Goal: Task Accomplishment & Management: Manage account settings

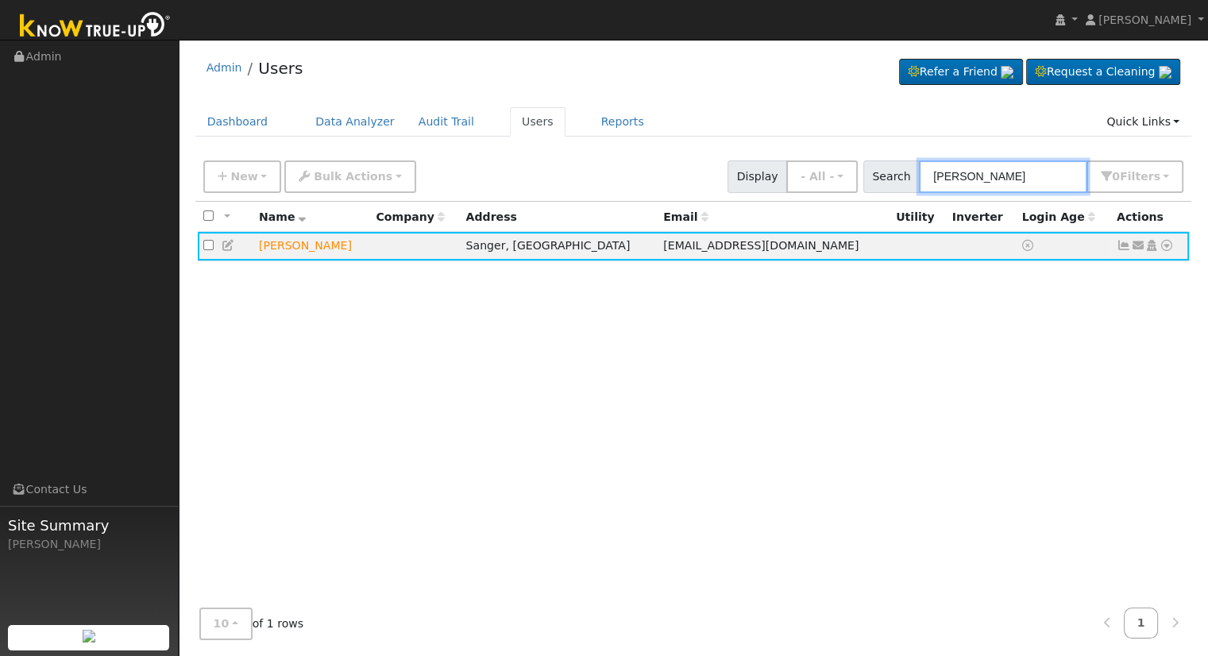
click at [1048, 169] on input "[PERSON_NAME]" at bounding box center [1003, 176] width 168 height 33
drag, startPoint x: 1048, startPoint y: 173, endPoint x: 867, endPoint y: 177, distance: 181.1
click at [867, 177] on div "New Add User Quick Add Quick Connect Quick Convert Lead Bulk Actions Send Email…" at bounding box center [693, 174] width 986 height 38
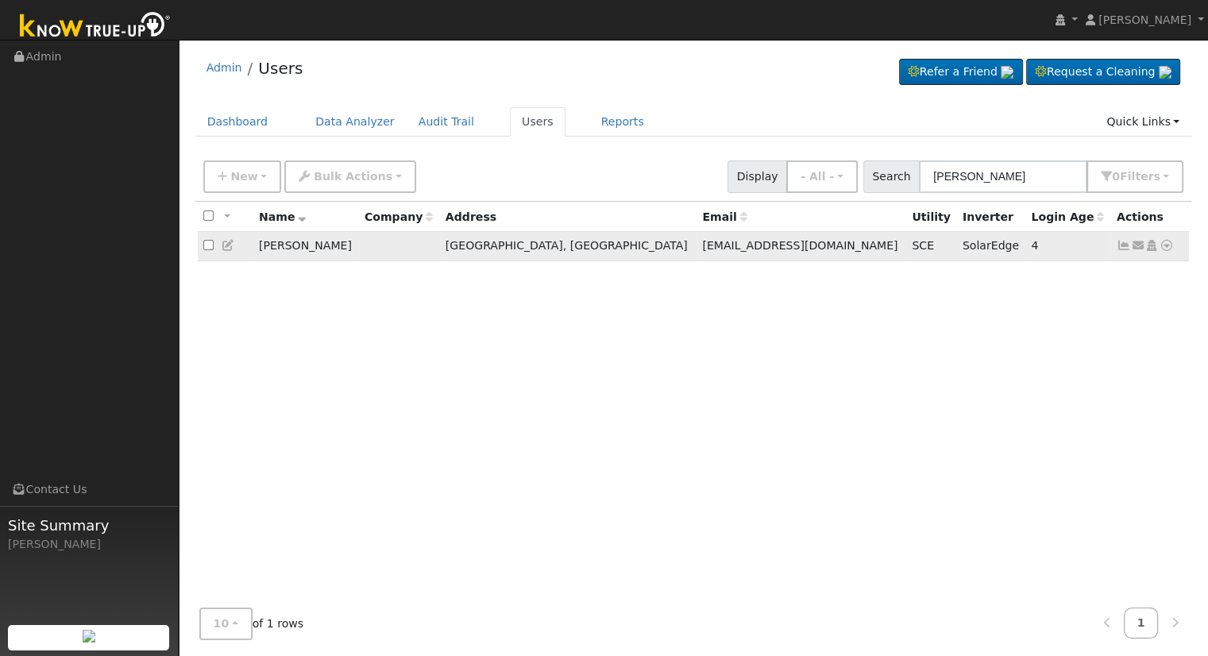
click at [1165, 245] on icon at bounding box center [1166, 245] width 14 height 11
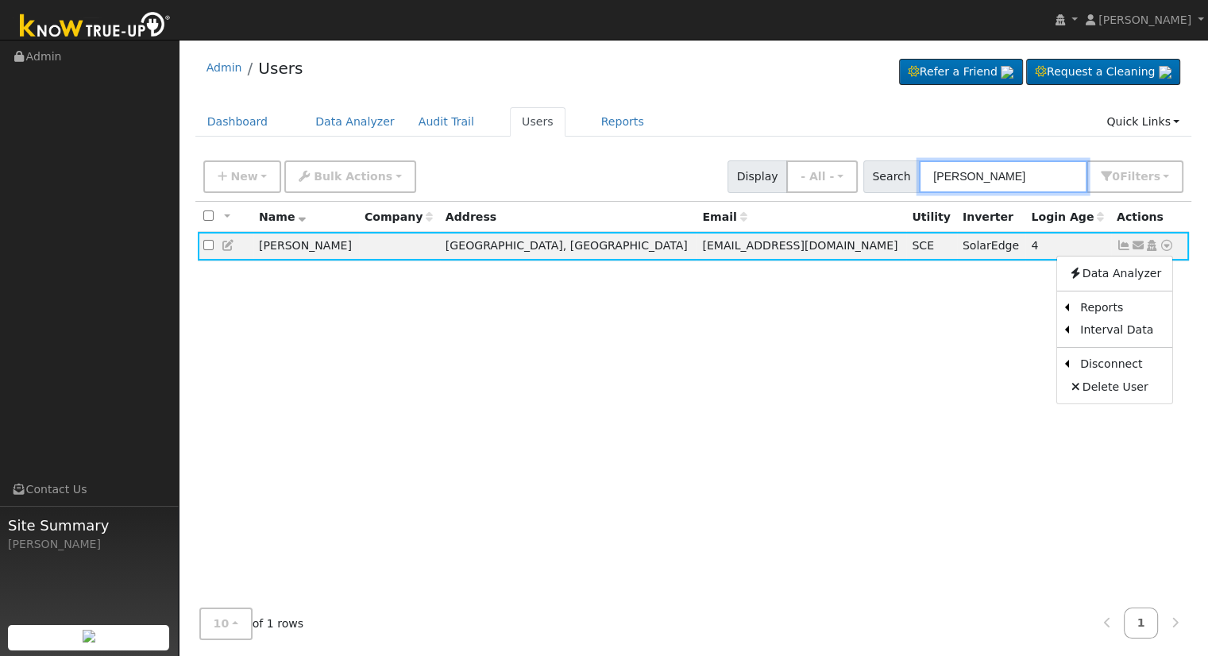
drag, startPoint x: 1086, startPoint y: 167, endPoint x: 1059, endPoint y: 169, distance: 27.1
click at [1086, 167] on input "[PERSON_NAME]" at bounding box center [1003, 176] width 168 height 33
drag, startPoint x: 1056, startPoint y: 171, endPoint x: 745, endPoint y: 179, distance: 311.3
click at [746, 179] on div "New Add User Quick Add Quick Connect Quick Convert Lead Bulk Actions Send Email…" at bounding box center [693, 174] width 986 height 38
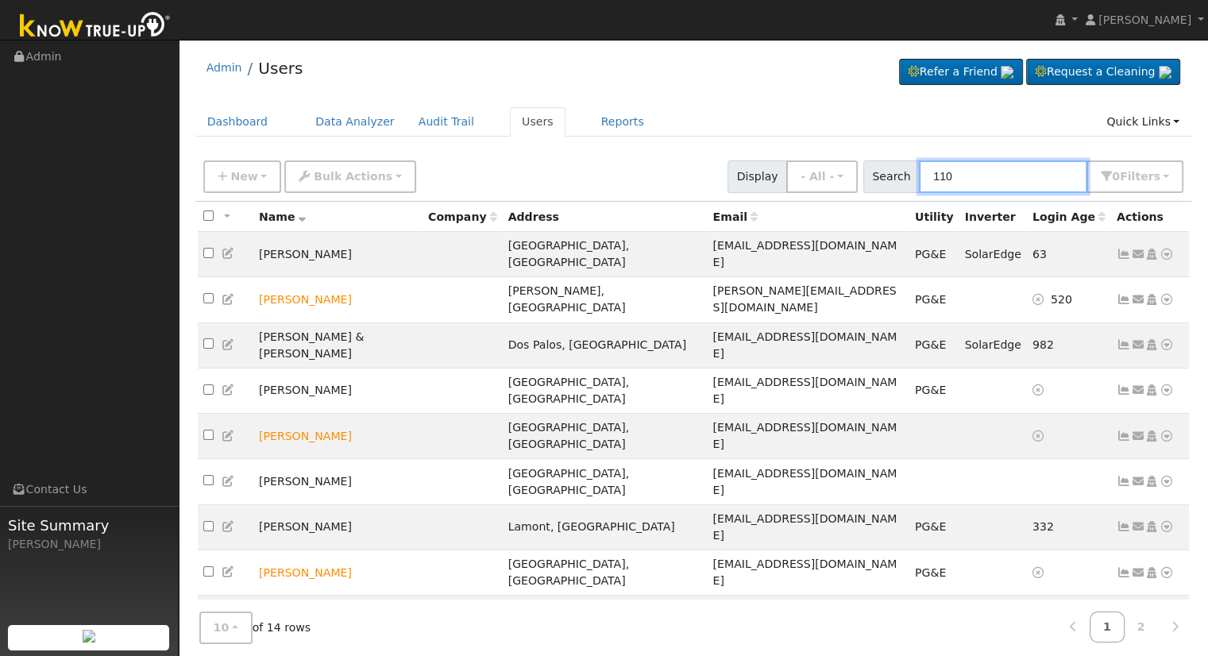
drag, startPoint x: 1024, startPoint y: 174, endPoint x: 873, endPoint y: 175, distance: 150.8
click at [873, 175] on div "Search 110 0 Filter s My accounts Role Show - All - Show Leads Admin Billing Ad…" at bounding box center [1023, 176] width 326 height 33
type input "a"
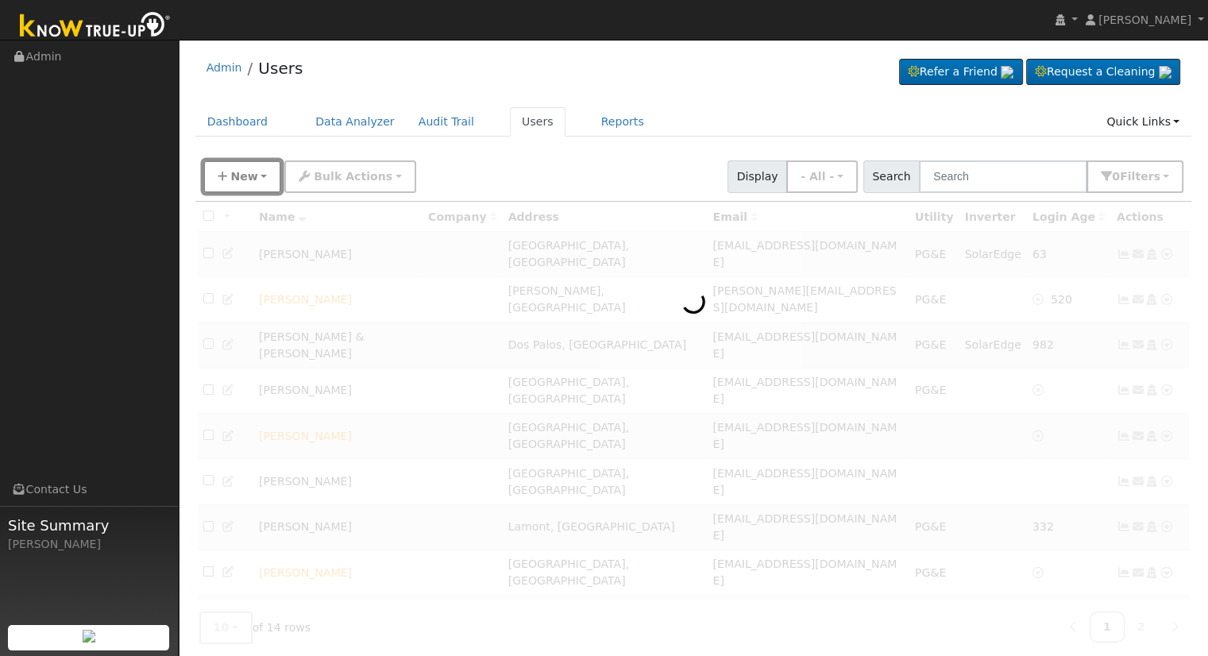
click at [241, 174] on span "New" at bounding box center [243, 176] width 27 height 13
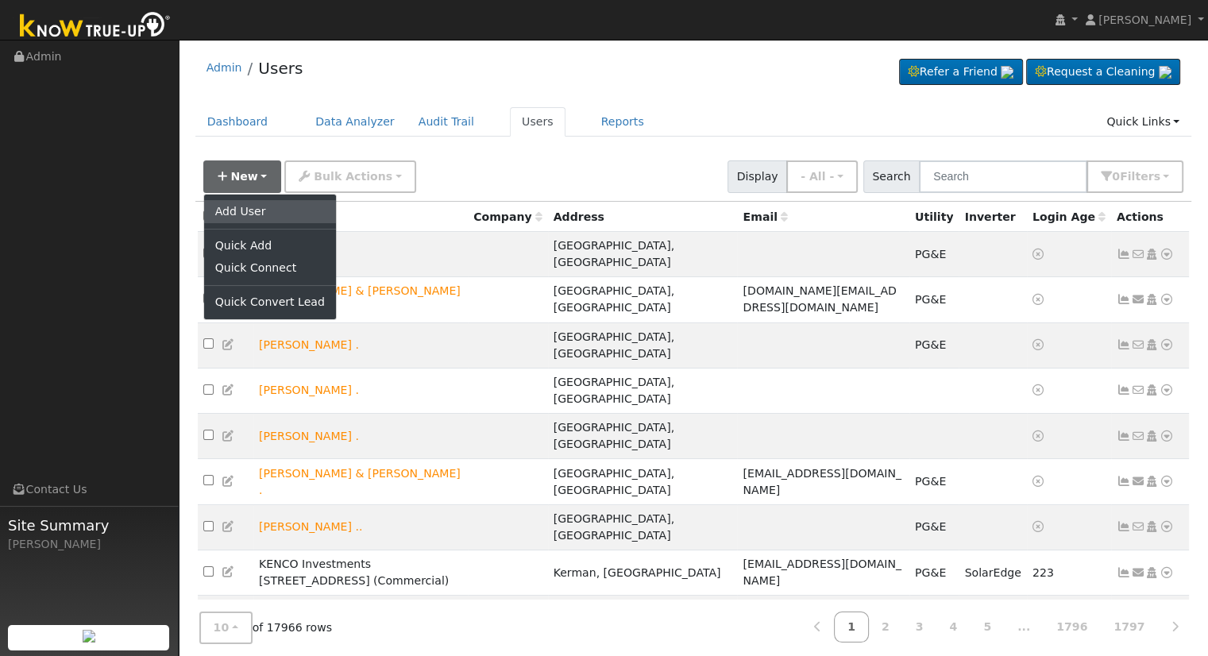
click at [294, 216] on link "Add User" at bounding box center [270, 211] width 132 height 22
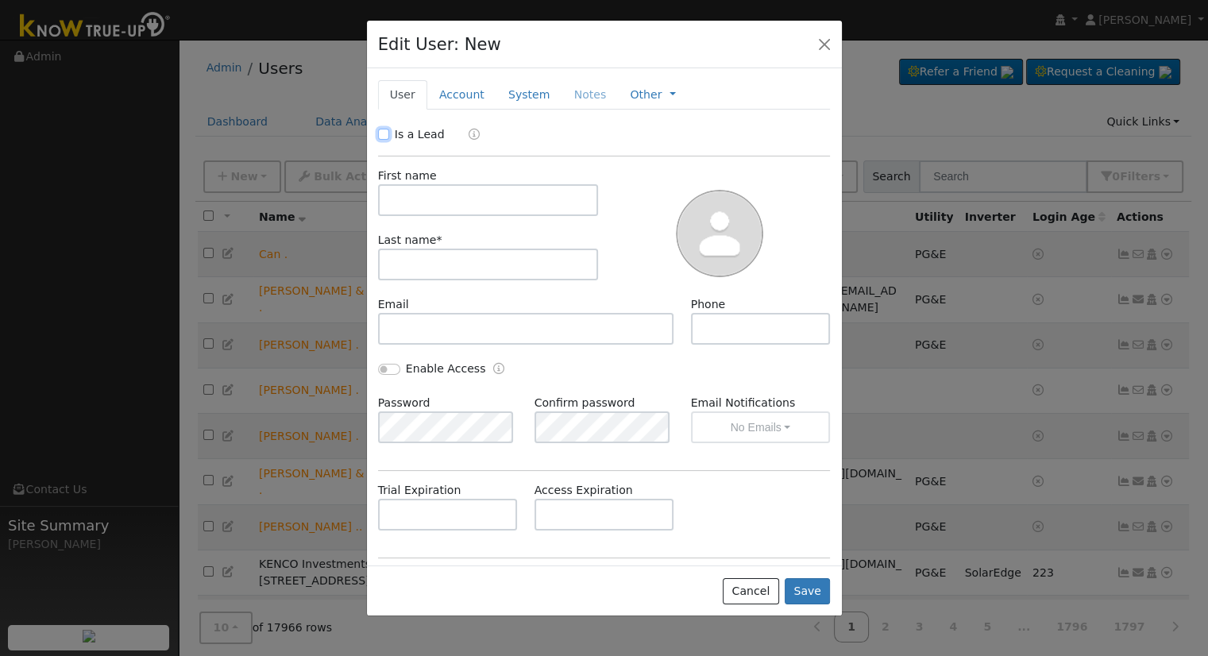
click at [384, 133] on input "Is a Lead" at bounding box center [383, 134] width 11 height 11
checkbox input "true"
click at [441, 202] on input "text" at bounding box center [488, 200] width 221 height 32
type input "[PERSON_NAME]"
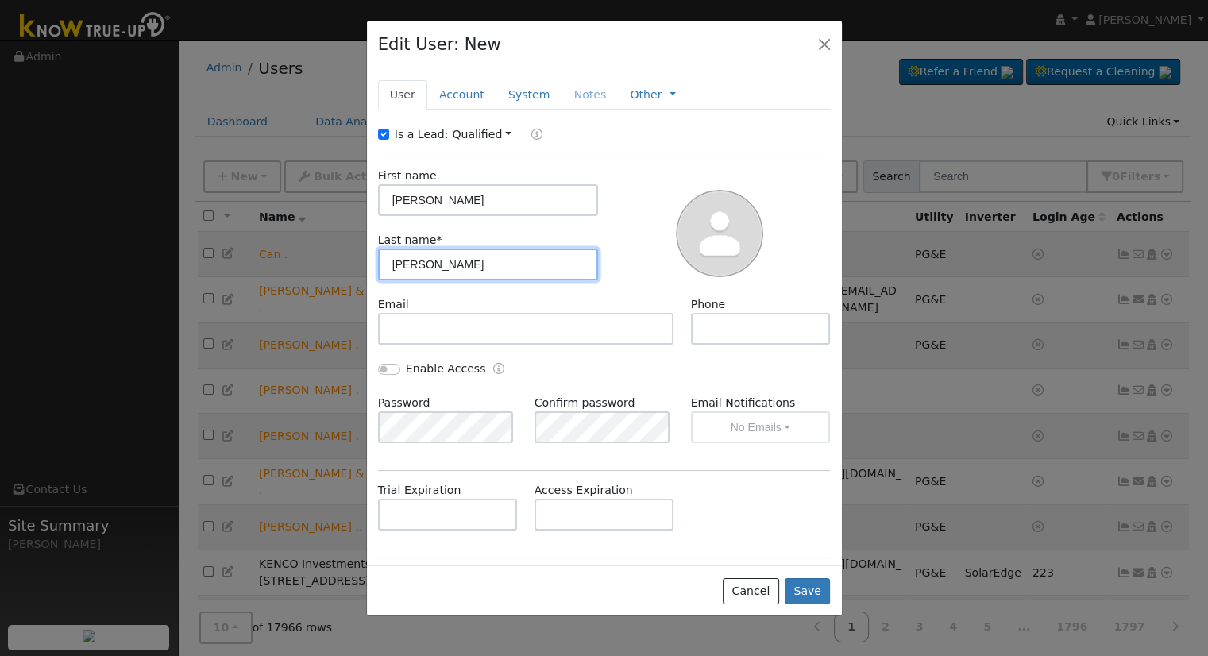
type input "[PERSON_NAME]"
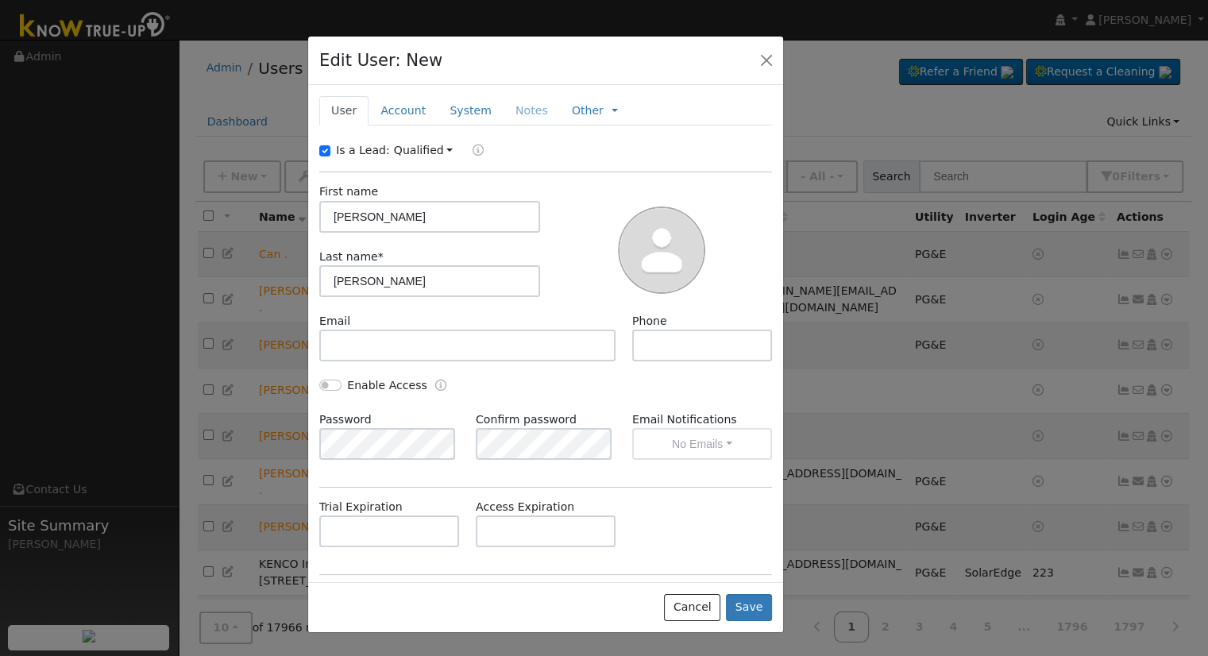
drag, startPoint x: 531, startPoint y: 33, endPoint x: 472, endPoint y: 49, distance: 60.9
click at [472, 49] on div "Edit User: New Select an Ac..." at bounding box center [545, 61] width 475 height 48
click at [394, 107] on link "Account" at bounding box center [402, 110] width 69 height 29
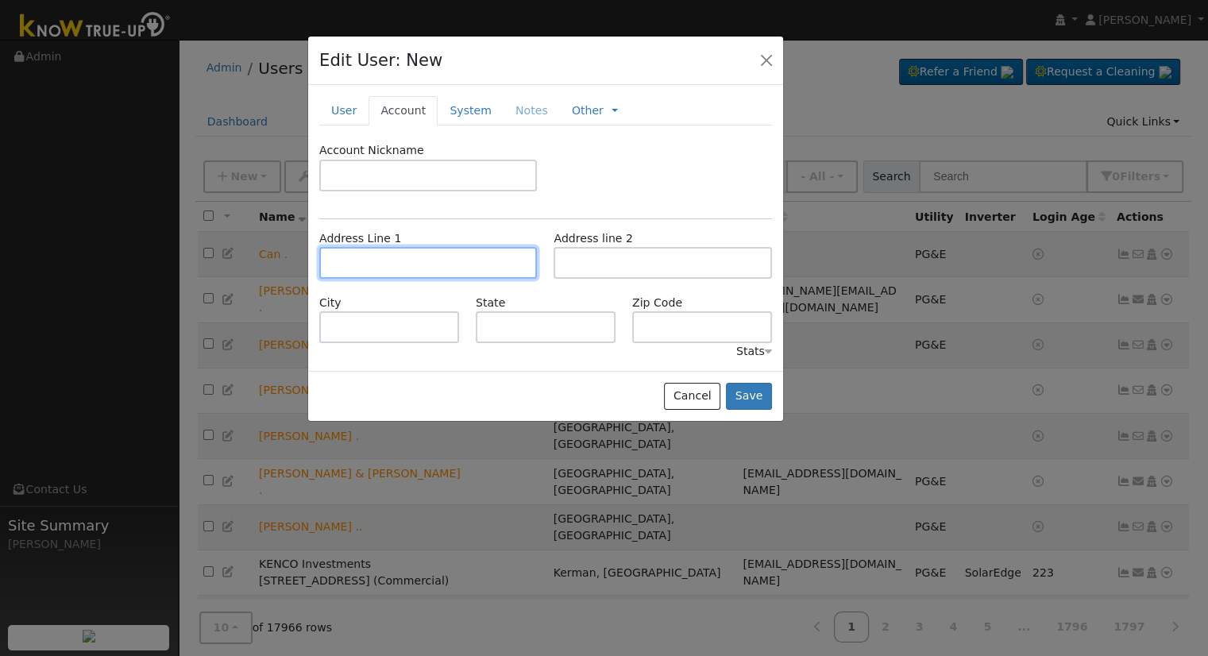
click at [410, 258] on input "text" at bounding box center [428, 263] width 218 height 32
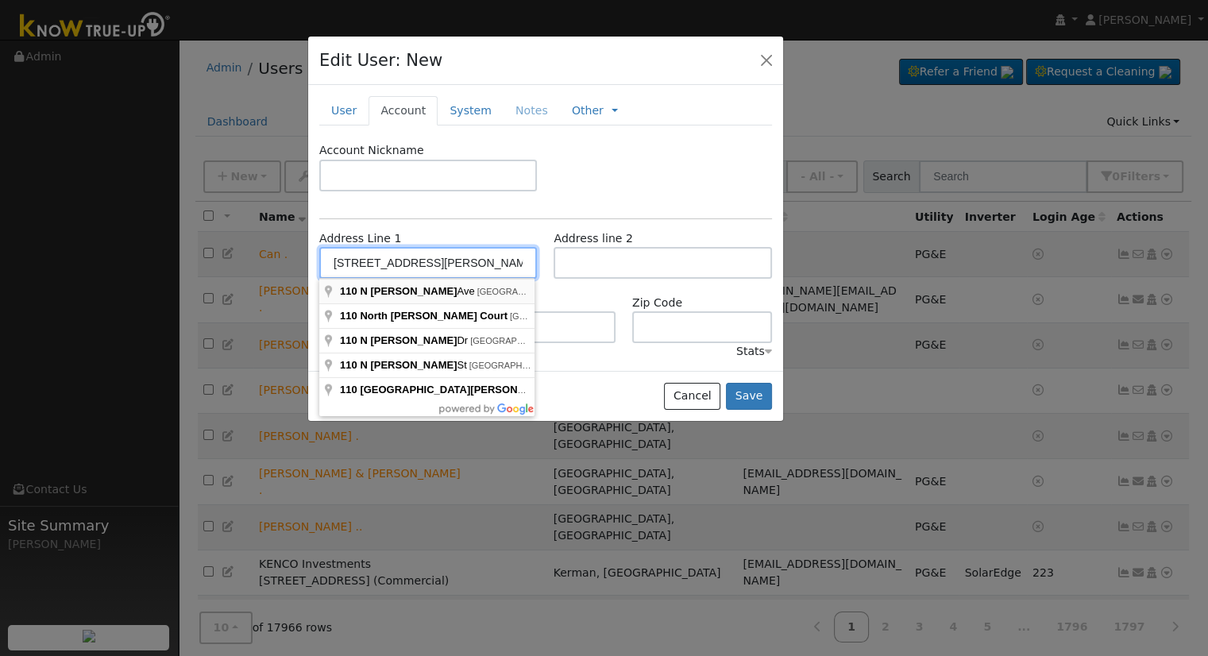
type input "[STREET_ADDRESS][PERSON_NAME]"
type input "Clovis"
type input "CA"
type input "93612"
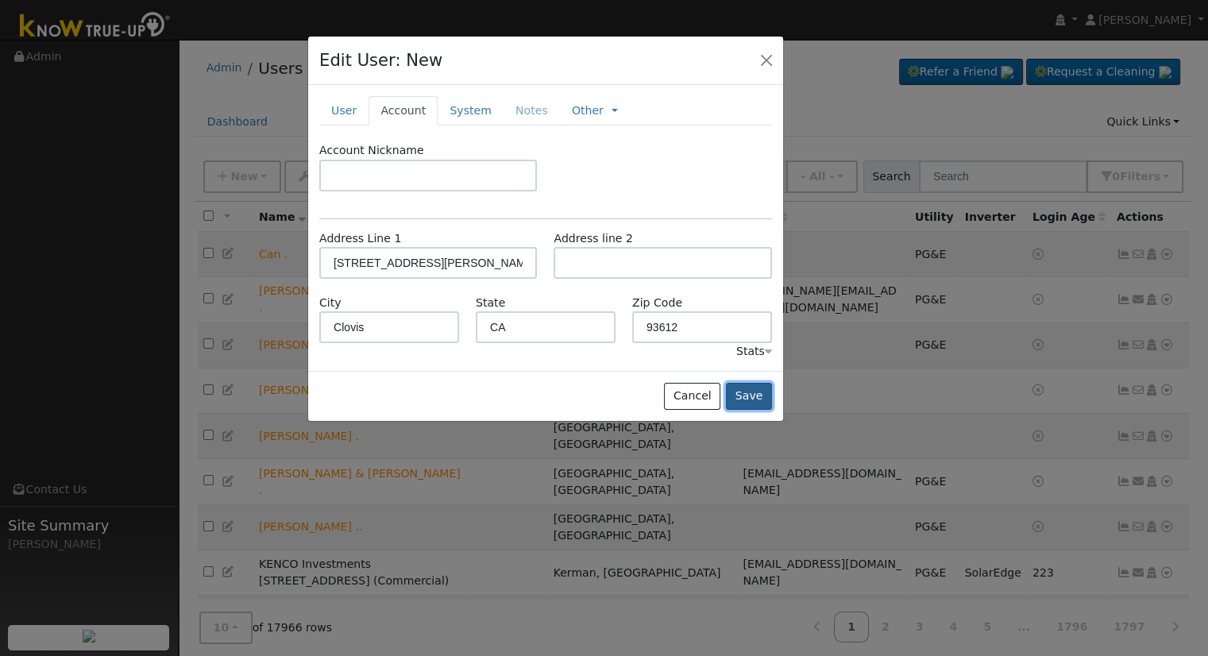
click at [755, 399] on button "Save" at bounding box center [749, 396] width 46 height 27
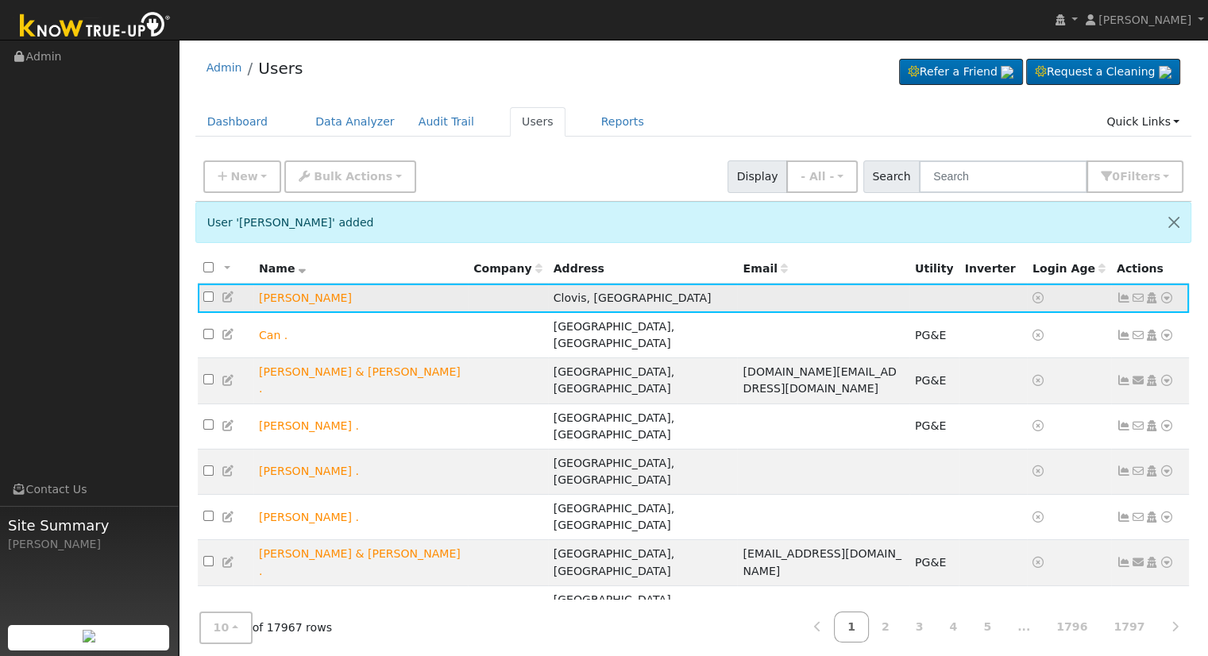
click at [229, 299] on icon at bounding box center [229, 296] width 14 height 11
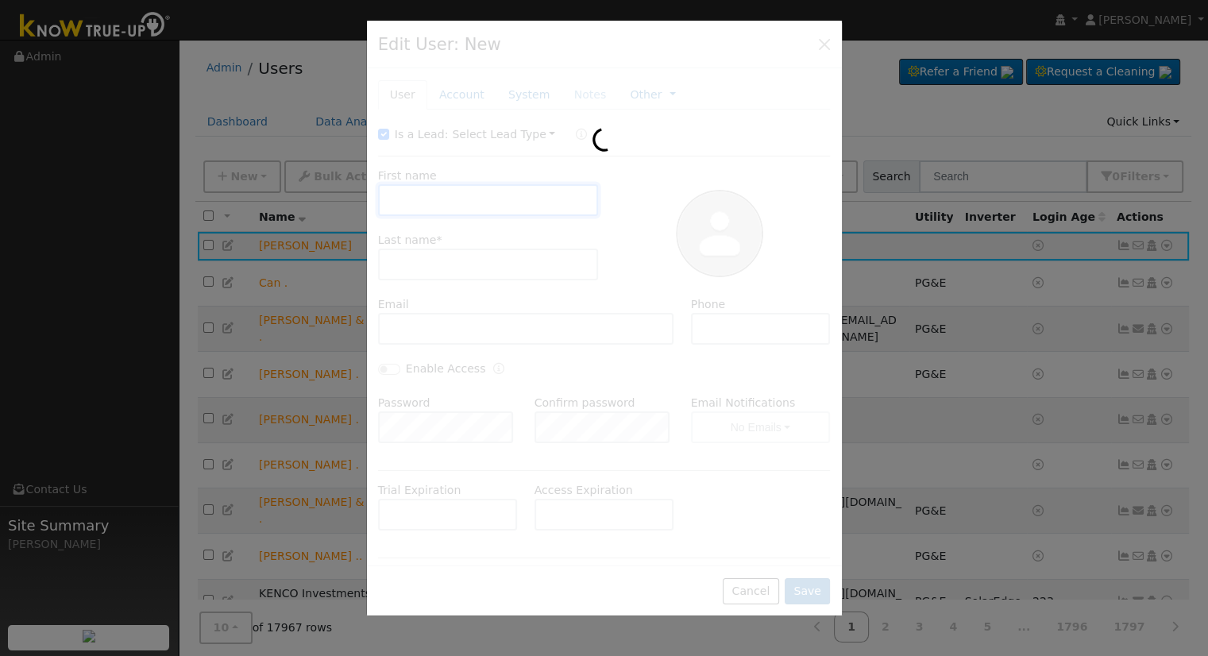
type input "[PERSON_NAME]"
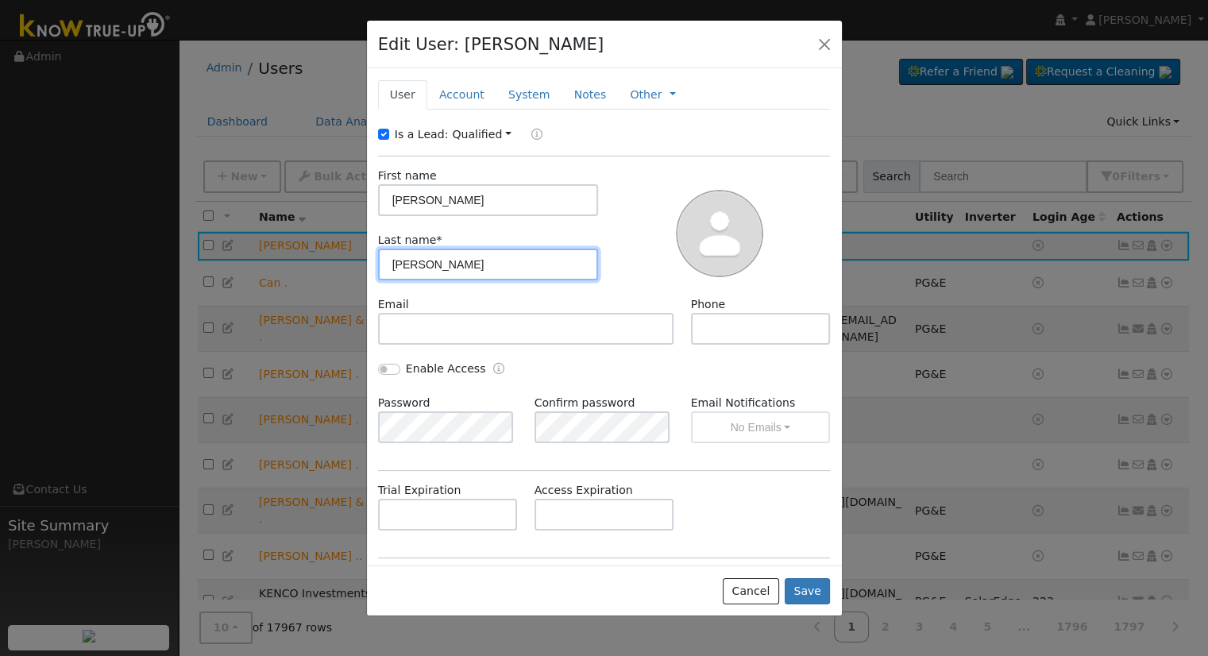
click at [484, 256] on input "[PERSON_NAME]" at bounding box center [488, 265] width 221 height 32
type input "[PERSON_NAME]"
click at [805, 585] on button "Save" at bounding box center [807, 591] width 46 height 27
